Goal: Information Seeking & Learning: Check status

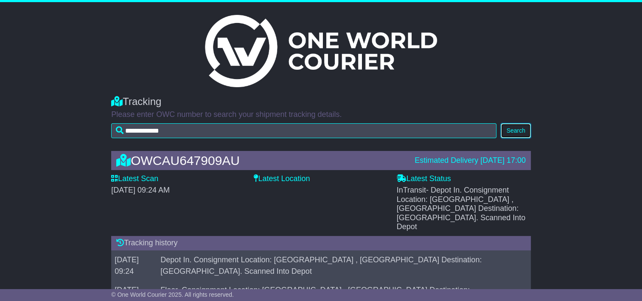
click at [514, 127] on button "Search" at bounding box center [516, 130] width 30 height 15
click at [280, 177] on label "Latest Location" at bounding box center [282, 178] width 56 height 9
drag, startPoint x: 280, startPoint y: 177, endPoint x: 296, endPoint y: 194, distance: 23.4
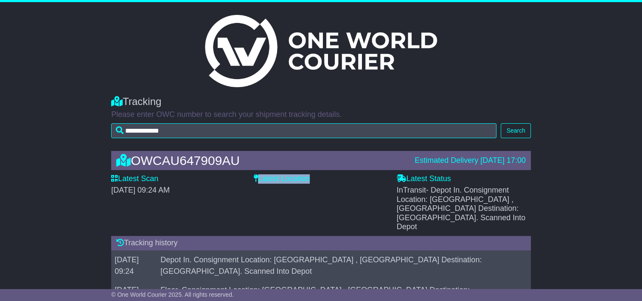
click at [296, 194] on div "Latest Location" at bounding box center [321, 202] width 143 height 57
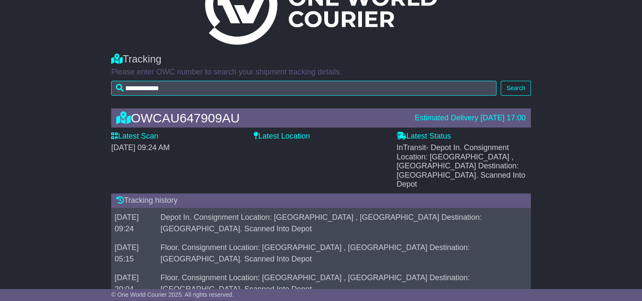
scroll to position [85, 0]
